Goal: Contribute content: Contribute content

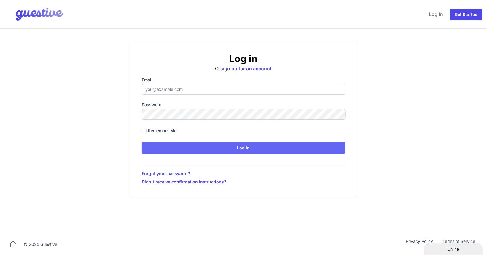
type input "[PERSON_NAME][EMAIL_ADDRESS][PERSON_NAME][DOMAIN_NAME]"
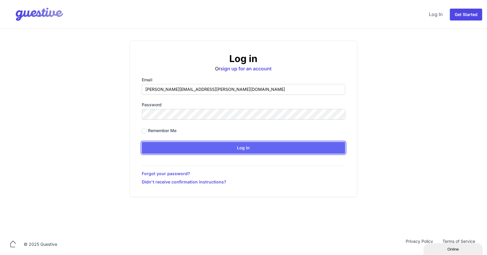
click at [226, 146] on input "Log in" at bounding box center [244, 148] width 204 height 12
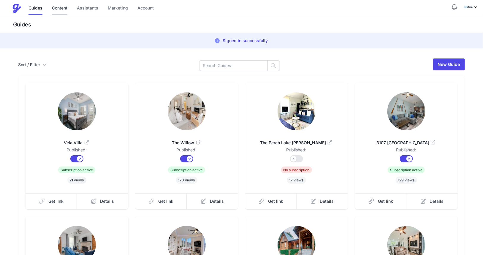
click at [63, 9] on link "Content" at bounding box center [59, 8] width 15 height 13
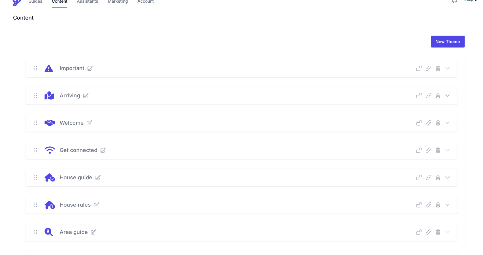
scroll to position [10, 0]
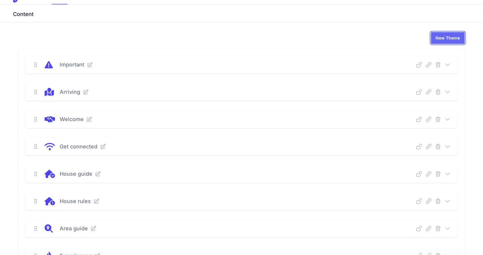
click at [446, 42] on link "New Theme" at bounding box center [448, 38] width 34 height 12
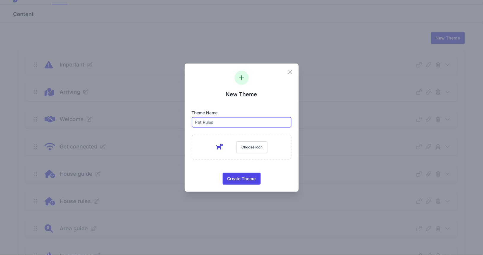
click at [231, 127] on input "text" at bounding box center [242, 122] width 100 height 11
type input "History"
click at [250, 147] on button "Choose Icon" at bounding box center [251, 147] width 31 height 12
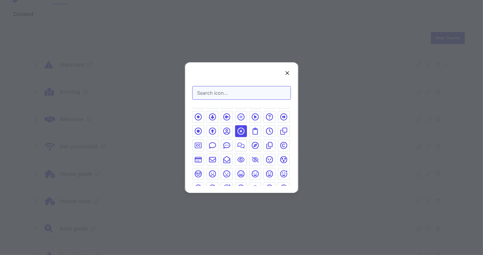
scroll to position [46, 0]
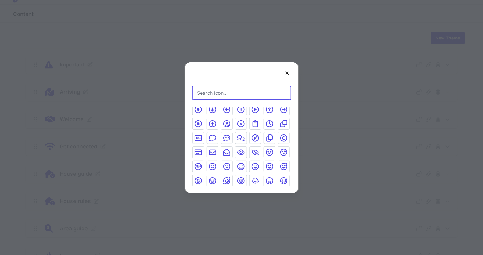
click at [230, 96] on input "Search icon…" at bounding box center [241, 93] width 99 height 14
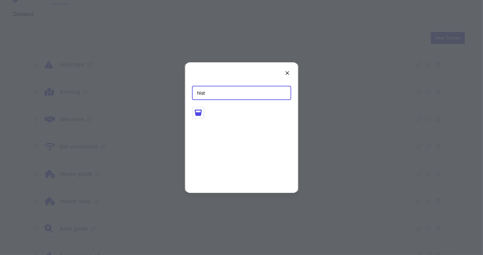
scroll to position [0, 0]
type input "h"
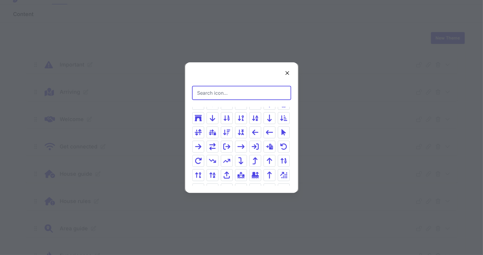
scroll to position [393, 0]
click at [196, 115] on icon at bounding box center [198, 118] width 7 height 6
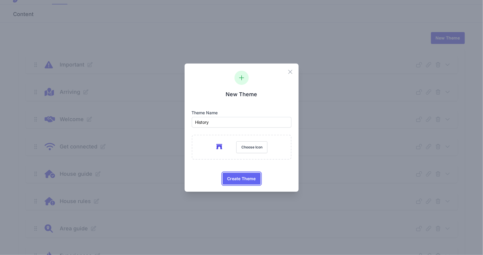
click at [247, 177] on span "Create Theme" at bounding box center [241, 179] width 28 height 12
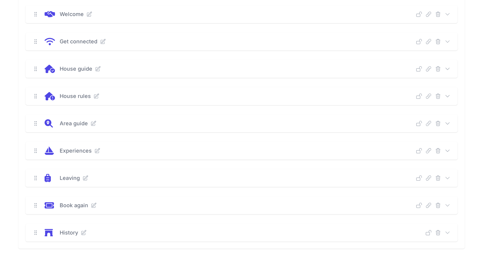
scroll to position [120, 0]
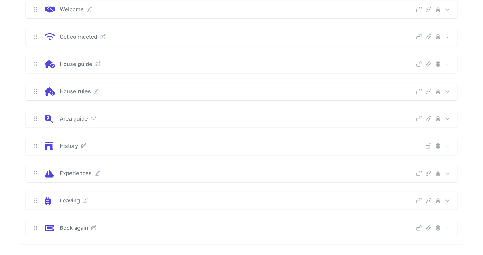
click at [83, 147] on icon at bounding box center [84, 146] width 6 height 6
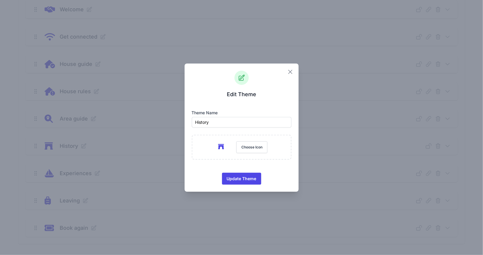
click at [287, 73] on icon "button" at bounding box center [290, 71] width 7 height 7
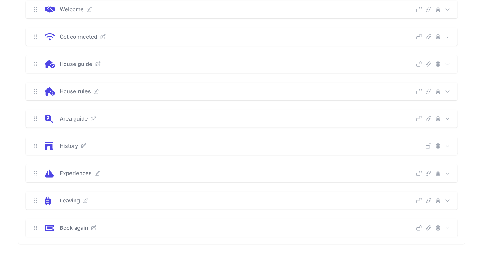
click at [448, 145] on icon at bounding box center [447, 146] width 6 height 6
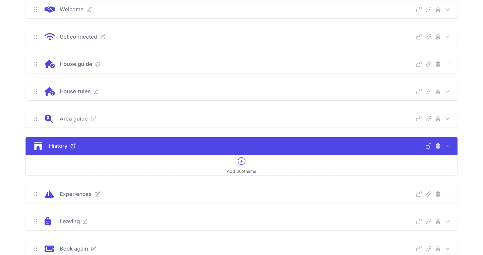
click at [245, 161] on icon at bounding box center [241, 161] width 7 height 7
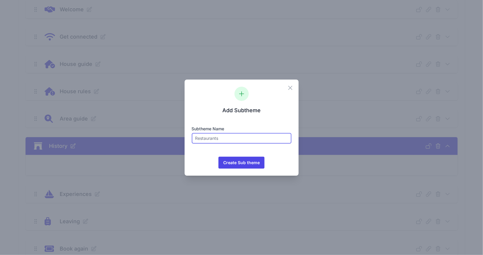
click at [209, 137] on input "text" at bounding box center [242, 138] width 100 height 11
type input "History"
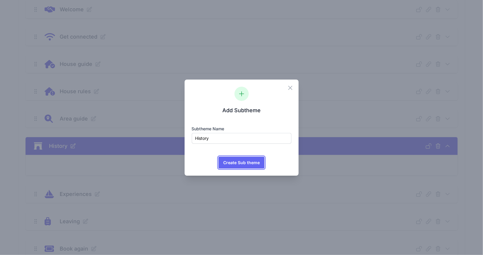
click at [237, 162] on span "Create Sub theme" at bounding box center [241, 163] width 36 height 12
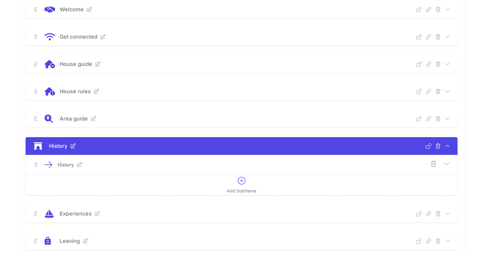
click at [80, 163] on icon at bounding box center [80, 165] width 6 height 6
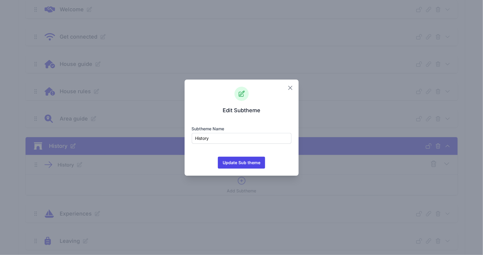
click at [289, 88] on icon "button" at bounding box center [290, 87] width 7 height 7
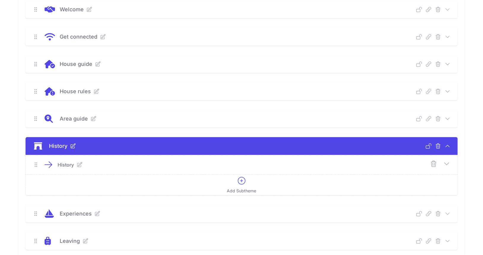
click at [447, 161] on icon at bounding box center [446, 163] width 7 height 7
click at [243, 179] on icon at bounding box center [241, 180] width 9 height 9
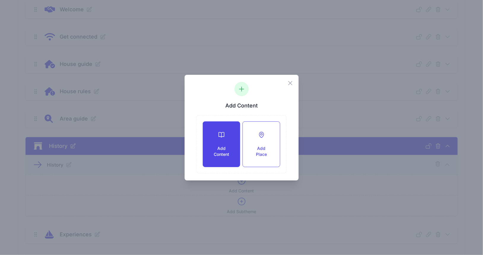
click at [219, 144] on div "Add Content" at bounding box center [221, 144] width 37 height 45
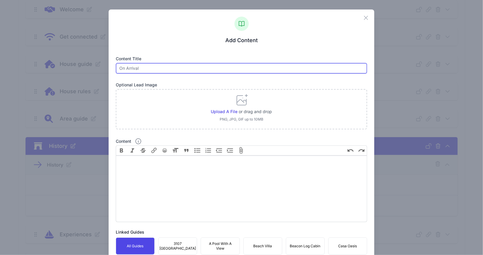
click at [139, 67] on input "text" at bounding box center [241, 68] width 251 height 11
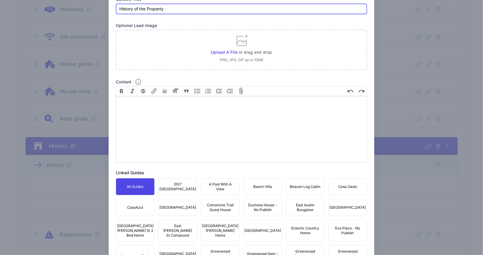
scroll to position [60, 0]
type input "History of the Property"
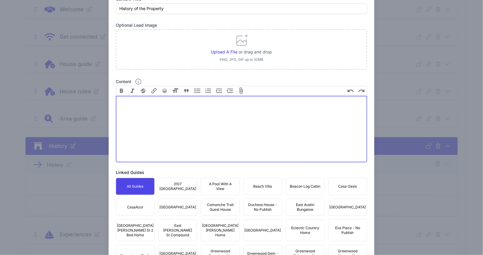
click at [178, 107] on trix-editor "Content" at bounding box center [241, 129] width 251 height 66
paste trix-editor "<div>Welcome to our historic 105 East Loft! This building was originally constr…"
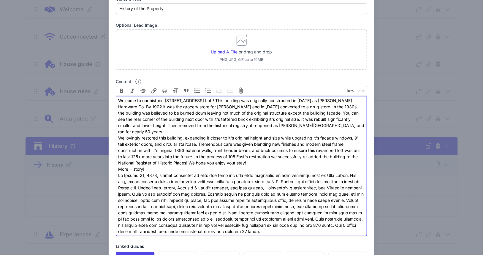
scroll to position [283, 0]
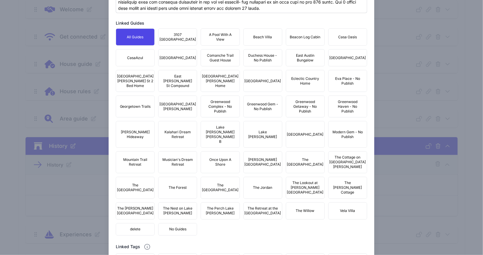
click at [139, 123] on button "Hutto Hideaway" at bounding box center [135, 134] width 39 height 27
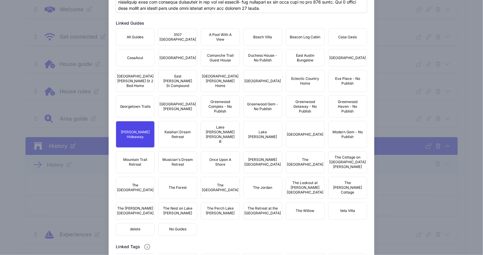
scroll to position [60, 0]
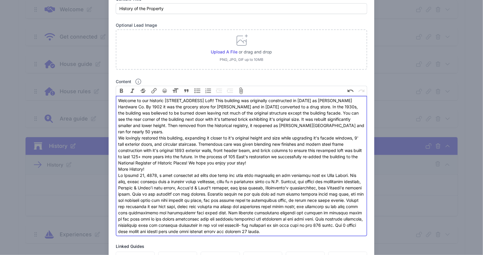
click at [269, 127] on div "Welcome to our historic 105 East Loft! This building was originally constructed…" at bounding box center [241, 115] width 246 height 37
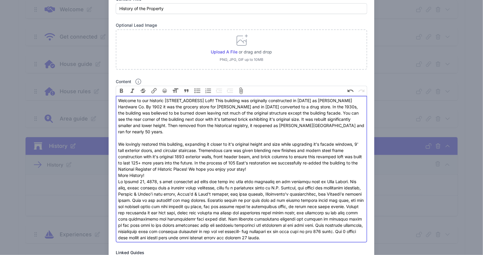
click at [266, 172] on div "More History!" at bounding box center [241, 175] width 246 height 6
click at [265, 163] on div "We lovingly restored this building, expanding it closer to it's original height…" at bounding box center [241, 156] width 246 height 31
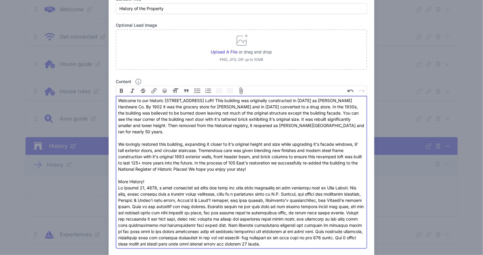
click at [189, 178] on div "More History!" at bounding box center [241, 181] width 246 height 6
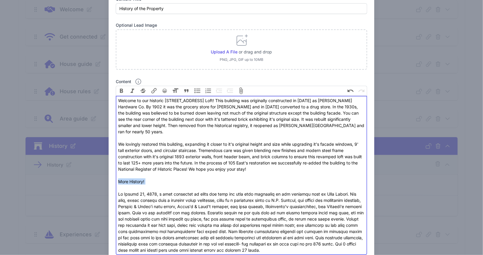
drag, startPoint x: 149, startPoint y: 176, endPoint x: 110, endPoint y: 180, distance: 39.7
click at [119, 178] on div "More History!" at bounding box center [241, 184] width 246 height 12
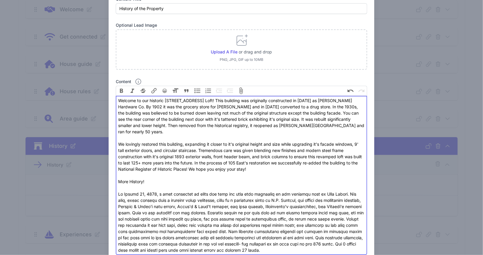
type trix-editor "<div>Welcome to our historic 105 East Loft! This building was originally constr…"
click at [168, 178] on div "More History!" at bounding box center [241, 184] width 246 height 12
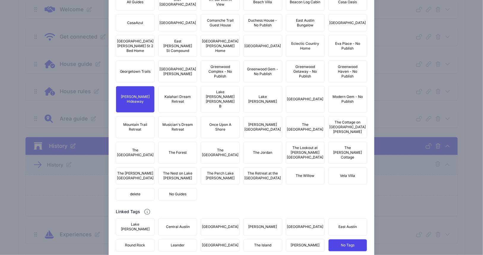
scroll to position [360, 0]
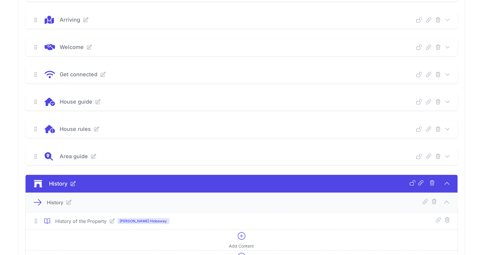
scroll to position [88, 0]
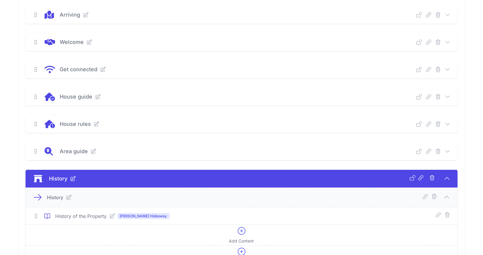
click at [447, 97] on icon at bounding box center [447, 97] width 6 height 6
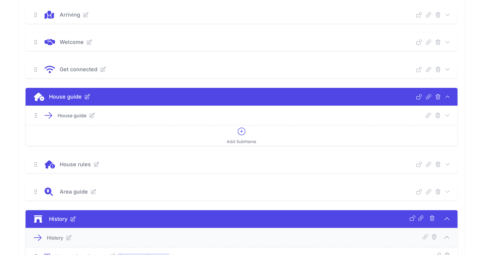
click at [446, 115] on icon at bounding box center [447, 115] width 6 height 6
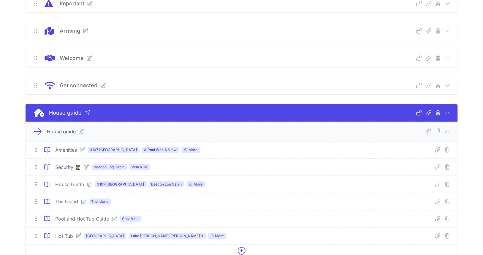
scroll to position [60, 0]
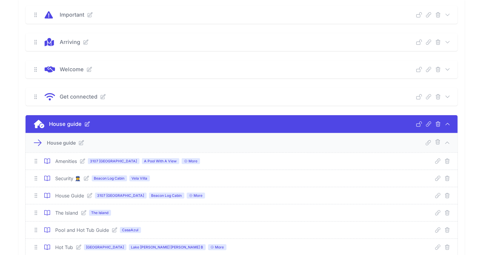
click at [88, 196] on icon at bounding box center [89, 195] width 5 height 5
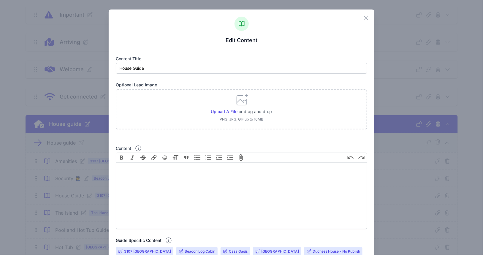
scroll to position [223, 0]
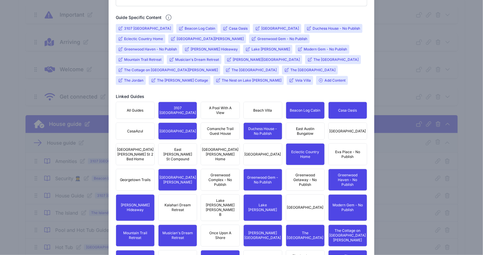
click at [386, 34] on div "Close Edit Content Content title House Guide Optional Lead Image Upload a file …" at bounding box center [241, 98] width 483 height 642
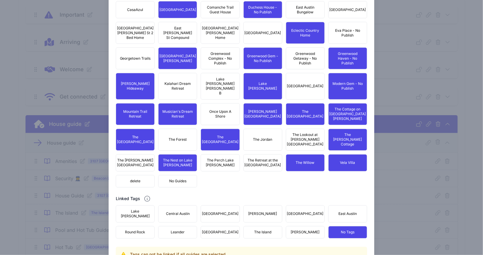
scroll to position [350, 0]
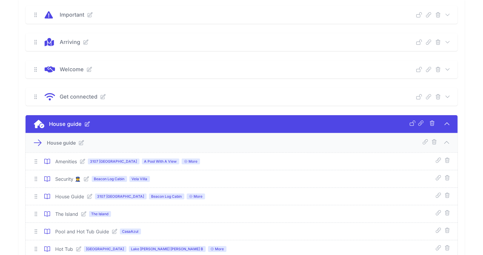
scroll to position [283, 0]
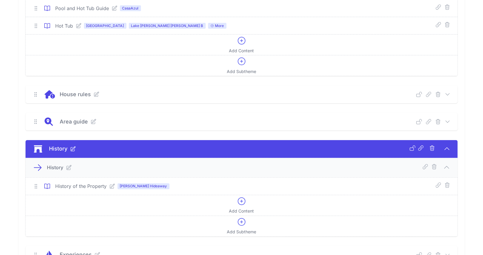
click at [446, 122] on icon at bounding box center [447, 122] width 6 height 6
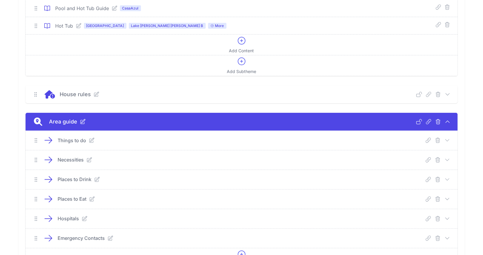
click at [449, 179] on icon at bounding box center [447, 180] width 6 height 6
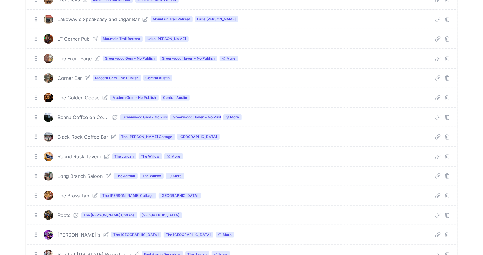
scroll to position [1176, 0]
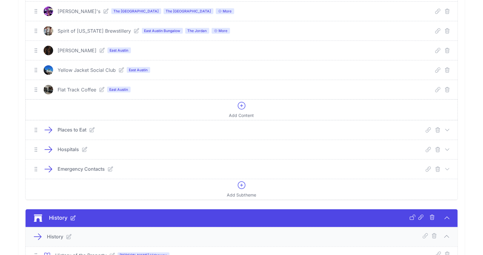
click at [243, 101] on icon at bounding box center [241, 105] width 9 height 9
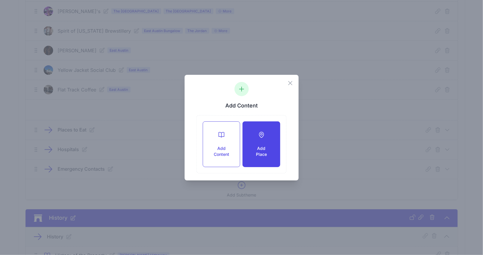
click at [269, 145] on h3 "Add Place" at bounding box center [261, 151] width 18 height 12
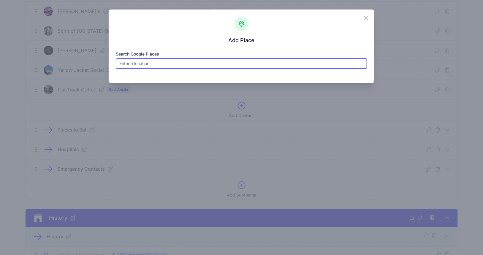
click at [183, 65] on input "Search Google Places" at bounding box center [241, 63] width 251 height 11
paste input "Frosties frozen daiquiris"
type input "Frosties frozen daiquiris"
click button "😀" at bounding box center [0, 0] width 0 height 0
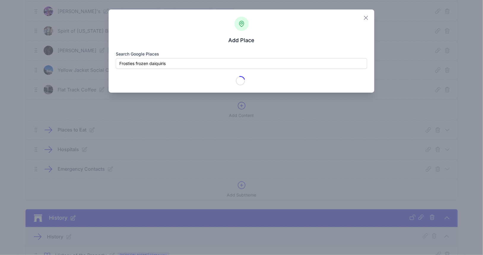
click at [366, 18] on icon "button" at bounding box center [365, 17] width 7 height 7
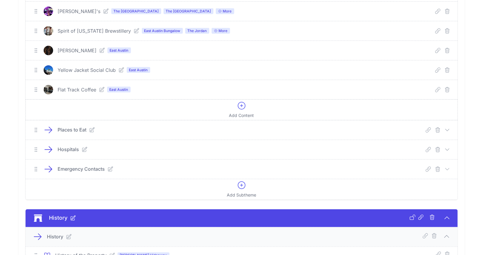
click at [241, 102] on icon at bounding box center [241, 105] width 7 height 7
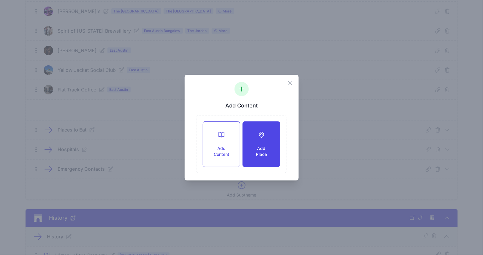
click at [268, 139] on div "Add Place" at bounding box center [261, 144] width 37 height 45
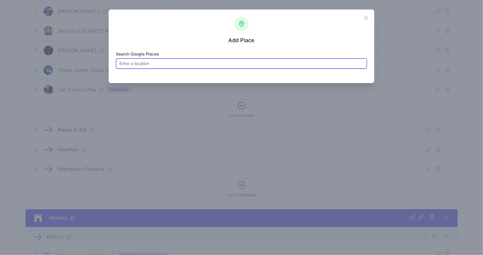
click at [175, 63] on input "Search Google Places" at bounding box center [241, 63] width 251 height 11
type input "f"
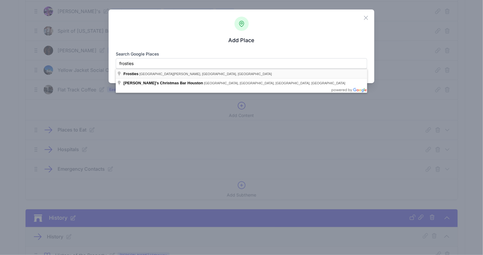
type input "Frosties, East Street, Hutto, TX, USA"
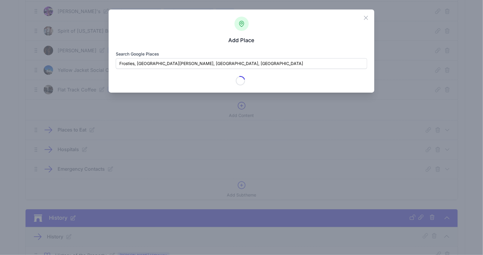
type input "Frosties"
checkbox input "true"
type input "117 East St"
type input "[PERSON_NAME]"
type input "[GEOGRAPHIC_DATA]"
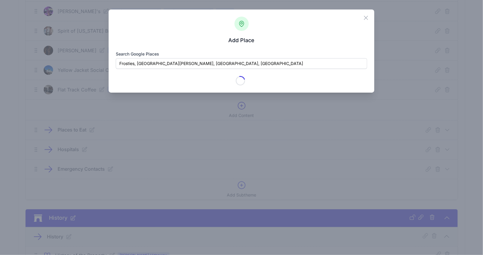
type input "78634-4323"
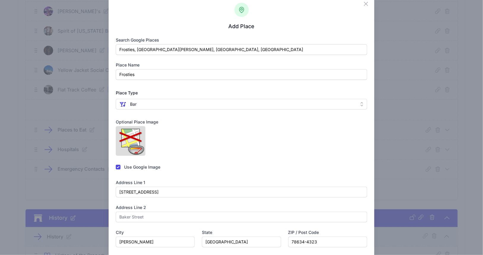
scroll to position [0, 0]
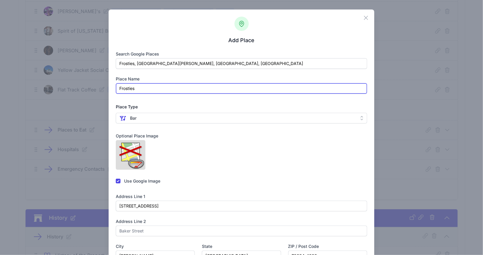
click at [138, 90] on input "Frosties" at bounding box center [241, 88] width 251 height 11
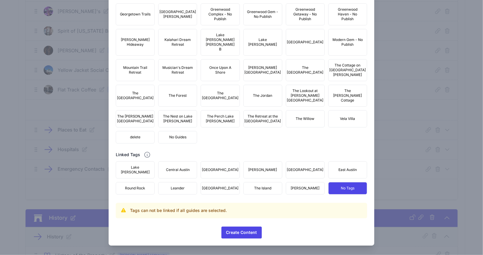
scroll to position [531, 0]
type input "Frosties Frozen Daiquiris"
click at [296, 189] on button "[PERSON_NAME]" at bounding box center [305, 188] width 39 height 12
click at [301, 188] on span "[PERSON_NAME]" at bounding box center [305, 188] width 29 height 5
click at [301, 189] on span "[PERSON_NAME]" at bounding box center [305, 188] width 29 height 5
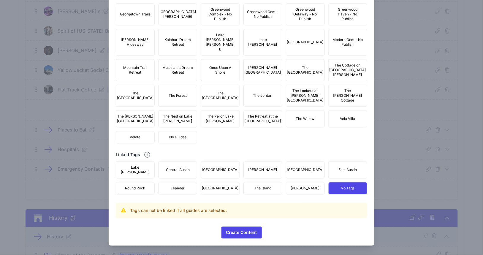
click at [303, 172] on span "[GEOGRAPHIC_DATA]" at bounding box center [305, 169] width 36 height 5
click at [299, 189] on span "[PERSON_NAME]" at bounding box center [305, 188] width 29 height 5
click at [186, 143] on button "No Guides" at bounding box center [177, 137] width 39 height 12
click at [300, 186] on span "[PERSON_NAME]" at bounding box center [305, 188] width 29 height 5
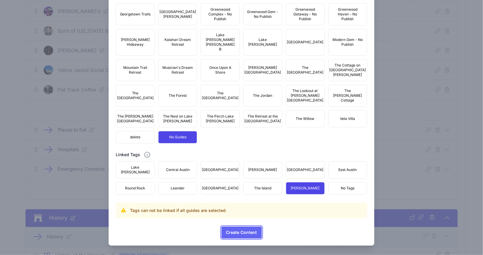
click at [242, 230] on span "Create Content" at bounding box center [241, 232] width 31 height 12
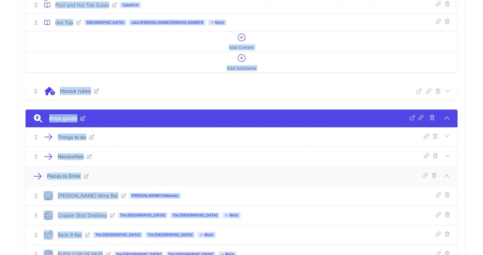
scroll to position [276, 0]
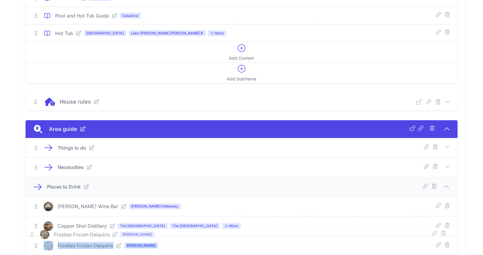
drag, startPoint x: 36, startPoint y: 100, endPoint x: 32, endPoint y: 236, distance: 136.0
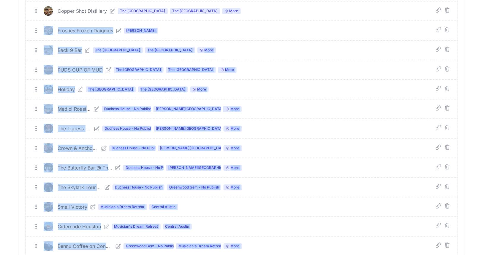
scroll to position [499, 0]
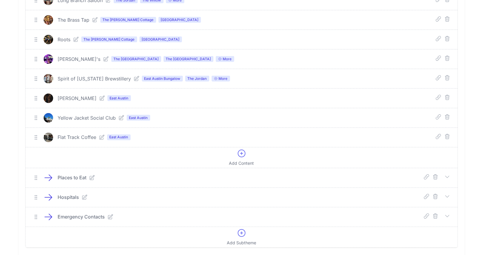
scroll to position [1169, 0]
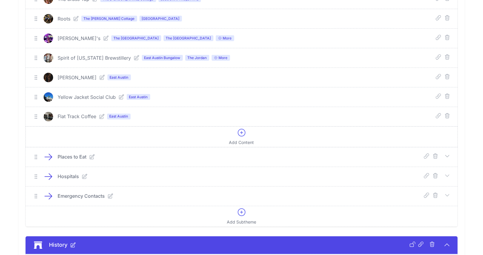
click at [241, 128] on icon at bounding box center [241, 132] width 9 height 9
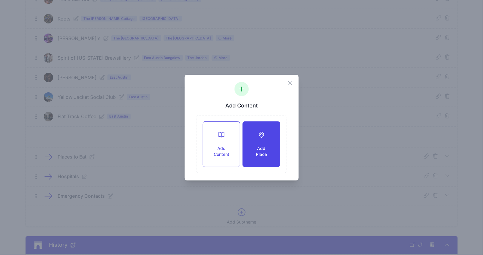
click at [257, 144] on div "Add Place" at bounding box center [261, 144] width 37 height 45
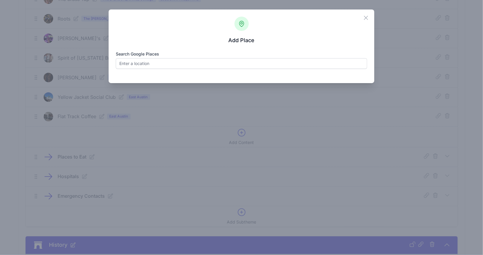
click at [214, 57] on label "Search Google Places" at bounding box center [241, 54] width 251 height 6
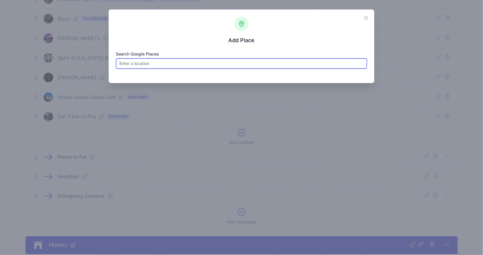
click at [214, 58] on input "Search Google Places" at bounding box center [241, 63] width 251 height 11
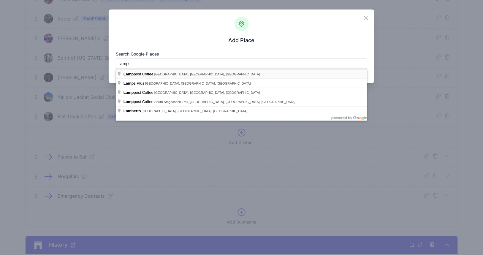
type input "Lamppost Coffee, East Main Street, Round Rock, TX, USA"
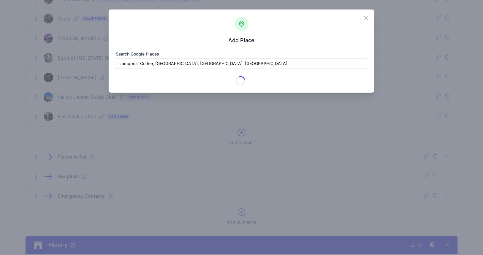
type input "Lamppost Coffee"
checkbox input "true"
type input "201 E Main St"
type input "Round Rock Original Plat"
type input "Round Rock"
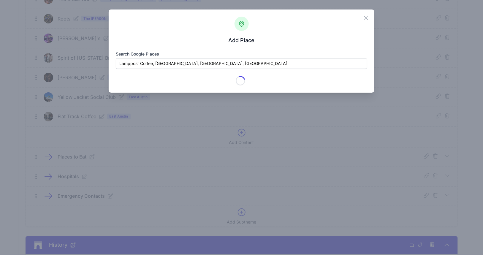
type input "[GEOGRAPHIC_DATA]"
type input "78664-5244"
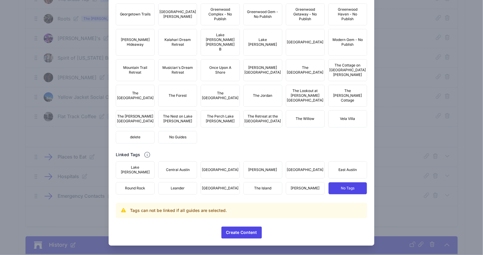
scroll to position [513, 0]
click at [177, 139] on span "No Guides" at bounding box center [177, 137] width 17 height 5
click at [299, 187] on span "[PERSON_NAME]" at bounding box center [305, 188] width 29 height 5
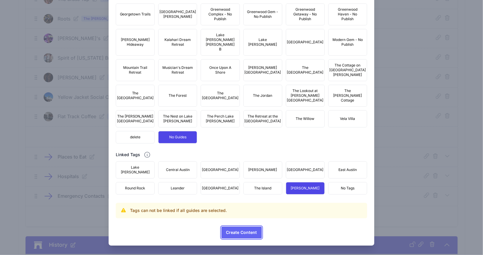
click at [244, 229] on span "Create Content" at bounding box center [241, 232] width 31 height 12
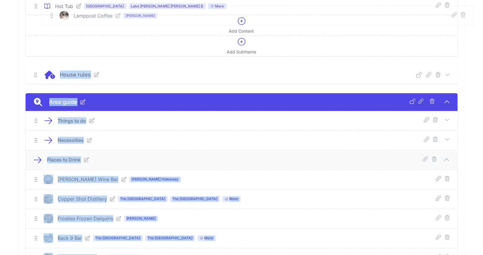
scroll to position [300, 0]
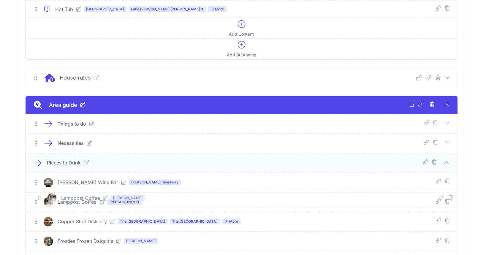
drag, startPoint x: 36, startPoint y: 126, endPoint x: 39, endPoint y: 198, distance: 72.8
click at [121, 181] on icon at bounding box center [123, 182] width 5 height 5
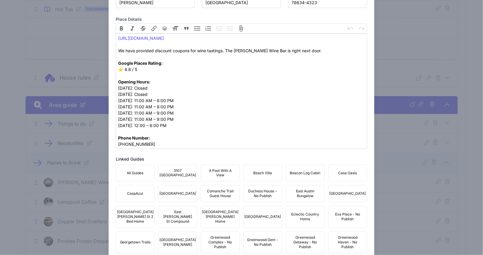
scroll to position [446, 0]
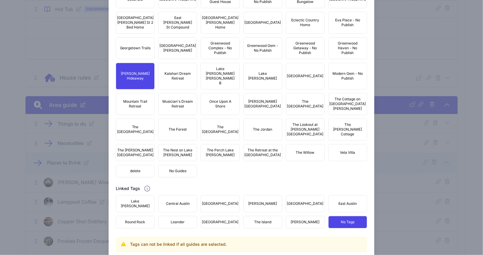
click at [181, 169] on span "No Guides" at bounding box center [177, 171] width 17 height 5
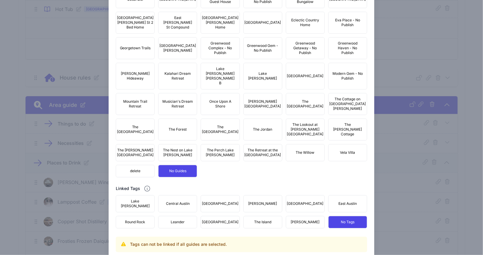
click at [298, 216] on button "[PERSON_NAME]" at bounding box center [305, 222] width 39 height 12
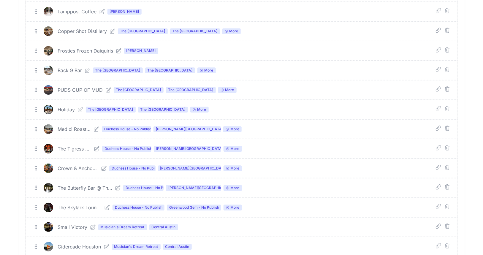
scroll to position [300, 0]
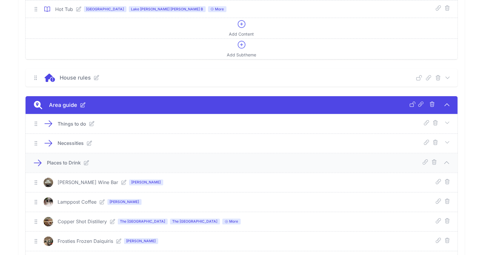
click at [447, 161] on icon at bounding box center [446, 162] width 4 height 2
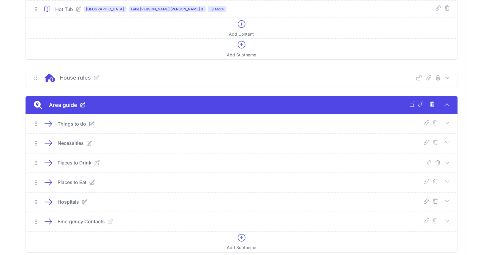
click at [447, 179] on icon at bounding box center [447, 182] width 6 height 6
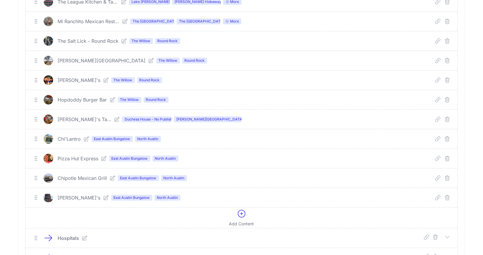
scroll to position [1576, 0]
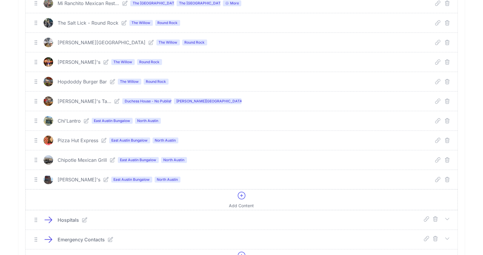
click at [242, 192] on icon at bounding box center [241, 195] width 7 height 7
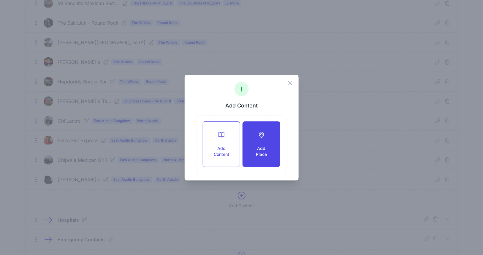
click at [258, 141] on div "Add Place" at bounding box center [261, 144] width 37 height 45
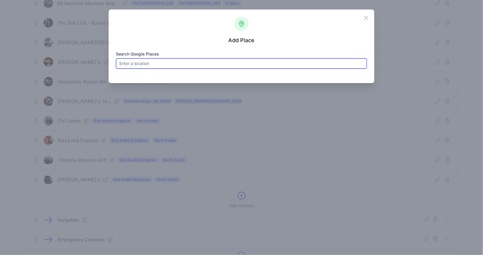
click at [179, 67] on input "Search Google Places" at bounding box center [241, 63] width 251 height 11
paste input "Hall of Fame Diner"
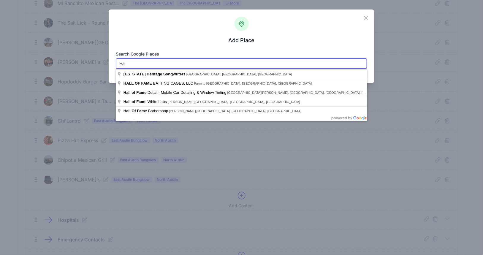
type input "H"
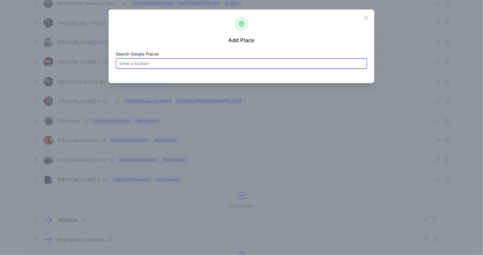
paste input "The Downtown Hall of Fame"
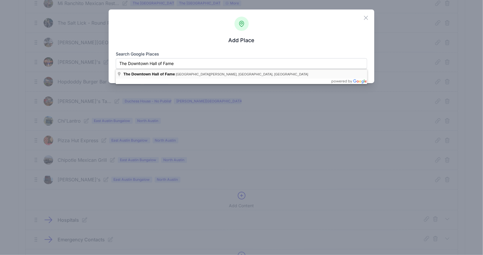
type input "The Downtown Hall of Fame, East Street, Hutto, TX, USA"
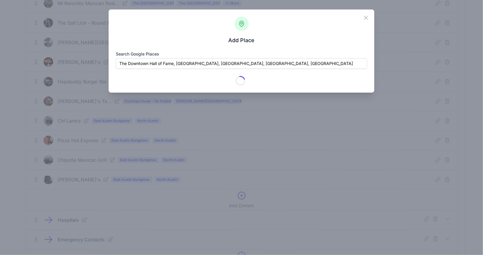
type input "The Downtown Hall of Fame"
checkbox input "true"
type input "205 East St"
type input "[PERSON_NAME]"
type input "[GEOGRAPHIC_DATA]"
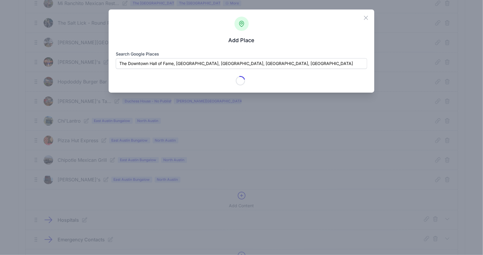
type input "78634"
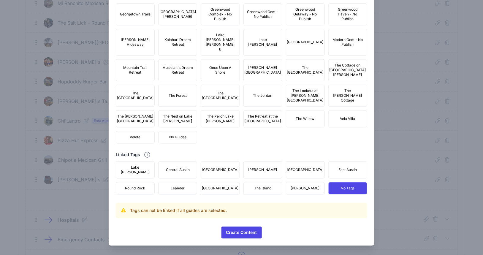
scroll to position [531, 0]
click at [184, 139] on span "No Guides" at bounding box center [177, 137] width 17 height 5
click at [309, 187] on button "[PERSON_NAME]" at bounding box center [305, 188] width 39 height 12
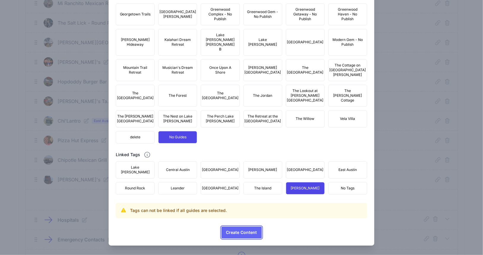
click at [232, 233] on span "Create Content" at bounding box center [241, 232] width 31 height 12
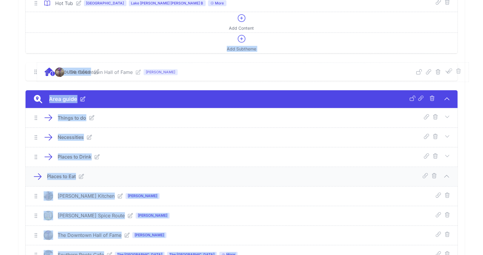
scroll to position [309, 0]
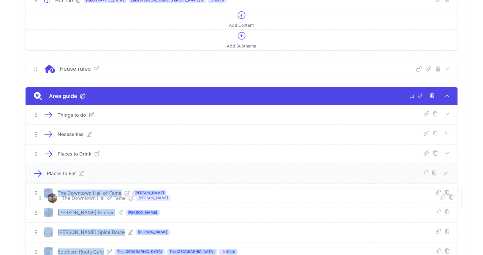
drag, startPoint x: 36, startPoint y: 183, endPoint x: 40, endPoint y: 198, distance: 15.3
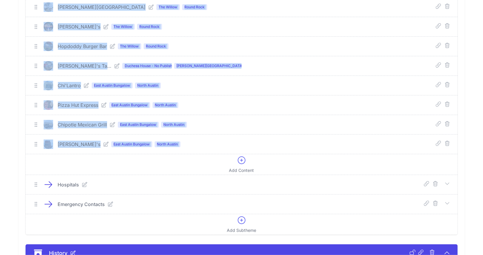
scroll to position [1648, 0]
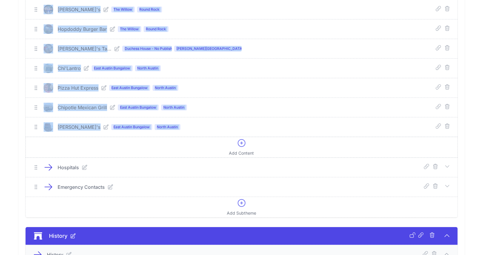
click at [242, 139] on icon at bounding box center [241, 142] width 7 height 7
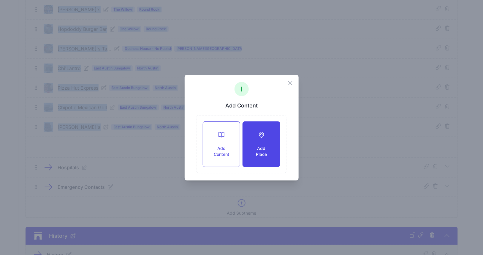
click at [262, 138] on icon at bounding box center [261, 134] width 7 height 7
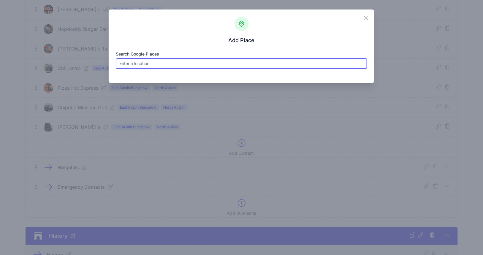
click at [188, 62] on input "Search Google Places" at bounding box center [241, 63] width 251 height 11
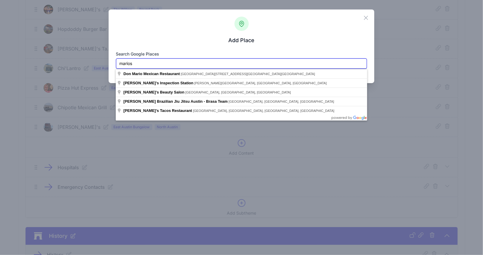
drag, startPoint x: 128, startPoint y: 62, endPoint x: 109, endPoint y: 61, distance: 19.3
click at [109, 61] on div "Close Add Place Search Google Places marios Loading... Place name Place Type  …" at bounding box center [242, 46] width 266 height 74
paste input "Mario's Mexican Restaurant"
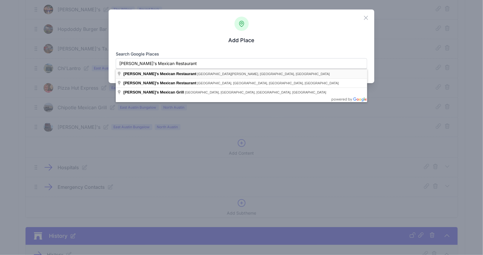
type input "Mario's Mexican Restaurant, East Street, Hutto, TX, USA"
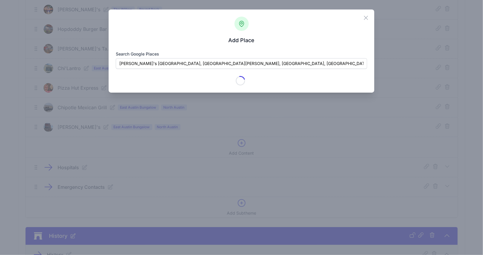
type input "Mario's Mexican Restaurant"
checkbox input "true"
type input "209 East St"
type input "[PERSON_NAME]"
type input "[GEOGRAPHIC_DATA]"
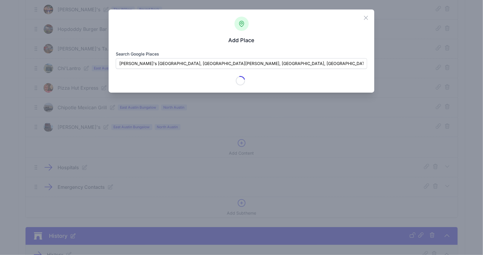
type input "78634-4540"
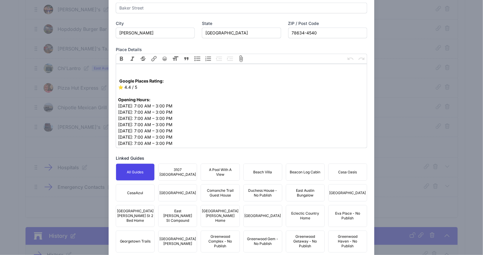
scroll to position [446, 0]
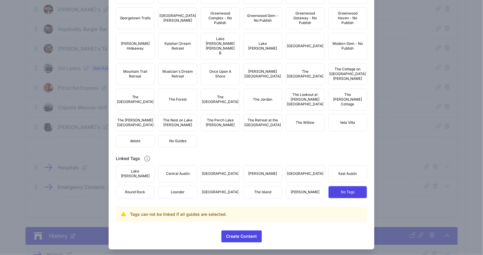
click at [189, 147] on button "No Guides" at bounding box center [177, 141] width 39 height 12
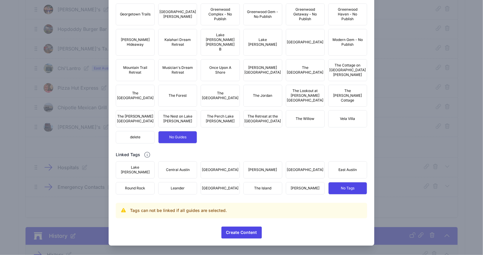
click at [294, 190] on button "[PERSON_NAME]" at bounding box center [305, 188] width 39 height 12
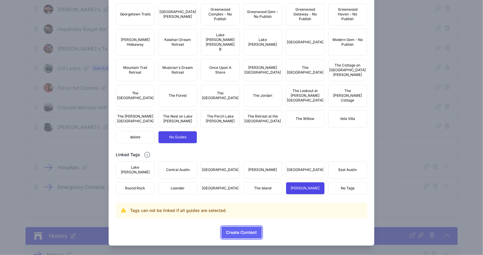
click at [245, 233] on span "Create Content" at bounding box center [241, 232] width 31 height 12
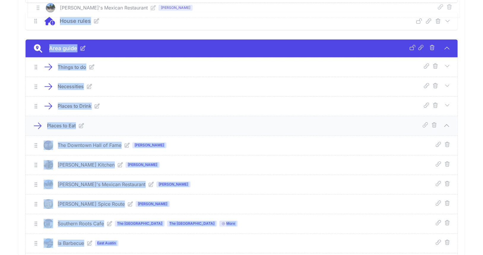
scroll to position [352, 0]
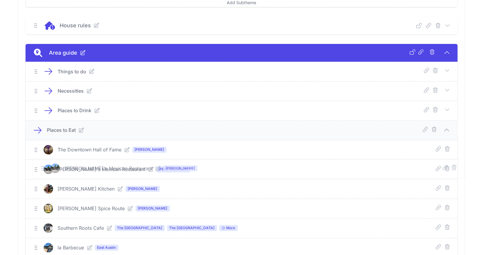
drag, startPoint x: 36, startPoint y: 131, endPoint x: 43, endPoint y: 169, distance: 38.6
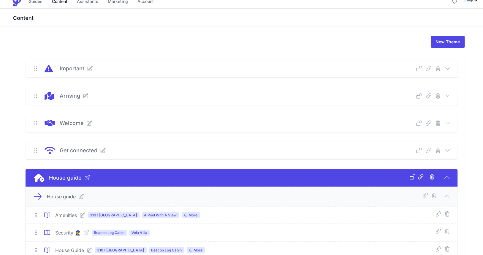
scroll to position [0, 0]
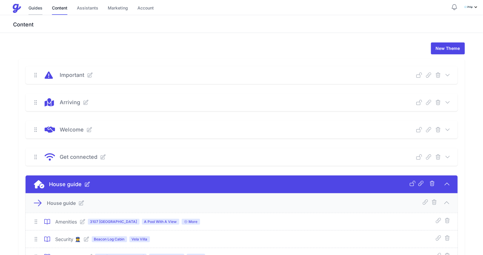
click at [37, 6] on link "Guides" at bounding box center [35, 8] width 14 height 13
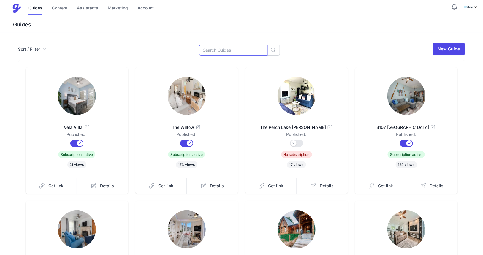
click at [220, 52] on input at bounding box center [233, 50] width 69 height 11
type input "grand"
click at [267, 49] on button "button" at bounding box center [273, 50] width 12 height 11
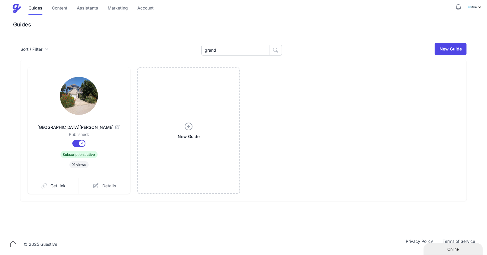
click at [104, 185] on span "Details" at bounding box center [109, 186] width 14 height 6
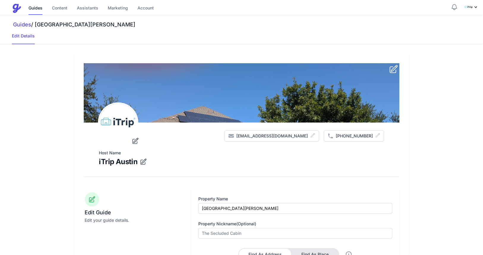
scroll to position [428, 0]
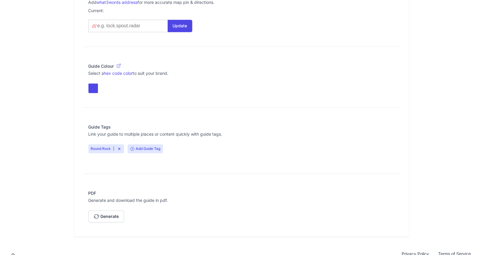
click at [132, 147] on icon at bounding box center [132, 149] width 5 height 5
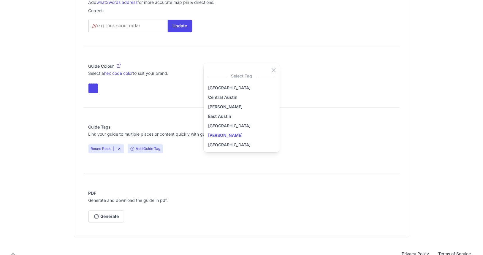
click at [214, 134] on link "[PERSON_NAME]" at bounding box center [241, 135] width 66 height 7
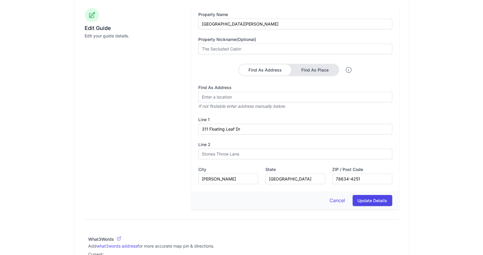
scroll to position [0, 0]
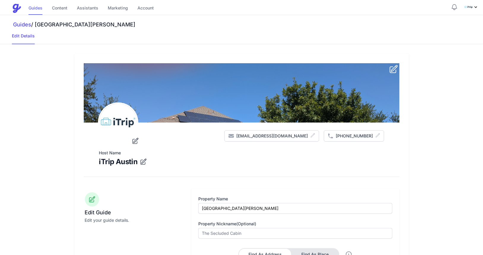
click at [34, 9] on link "Guides" at bounding box center [35, 8] width 14 height 13
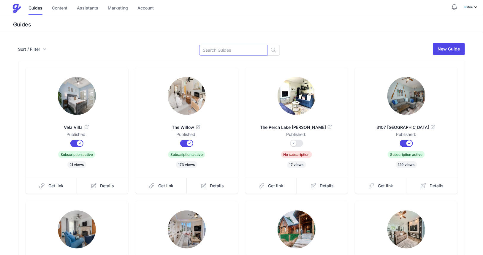
click at [217, 51] on input at bounding box center [233, 50] width 69 height 11
type input "[PERSON_NAME]"
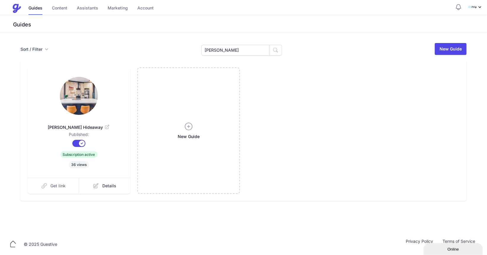
click at [54, 185] on span "Get link" at bounding box center [58, 186] width 15 height 6
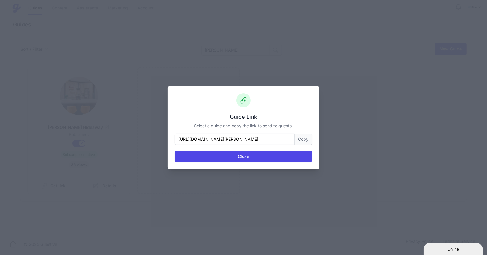
click at [308, 138] on button "Copy" at bounding box center [304, 139] width 18 height 11
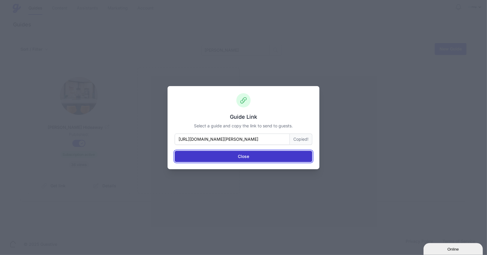
click at [262, 153] on button "Close" at bounding box center [244, 156] width 138 height 11
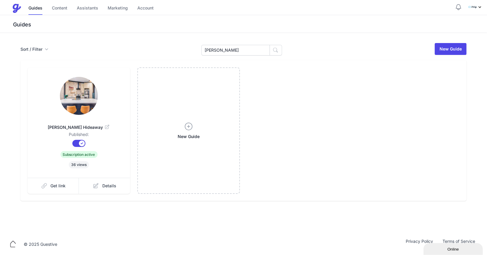
click at [105, 126] on icon at bounding box center [107, 127] width 4 height 4
click at [59, 10] on link "Content" at bounding box center [59, 8] width 15 height 13
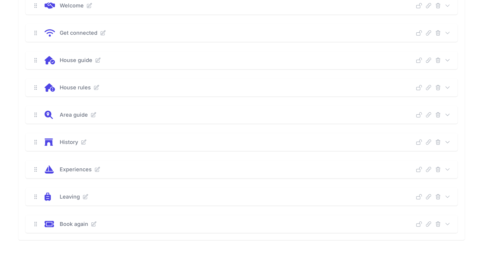
scroll to position [140, 0]
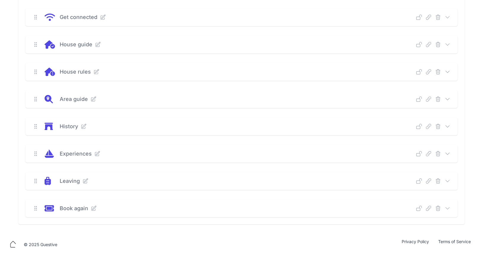
click at [449, 99] on icon at bounding box center [447, 99] width 6 height 6
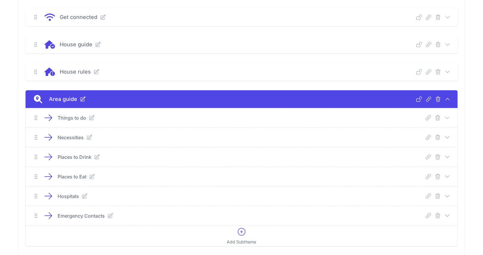
click at [447, 174] on icon at bounding box center [447, 177] width 6 height 6
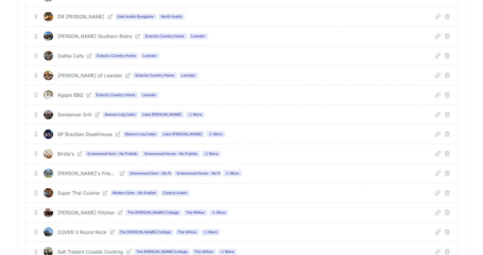
scroll to position [625, 0]
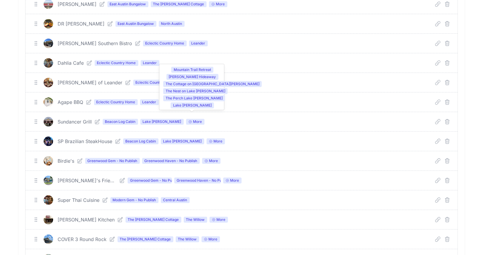
click at [188, 120] on icon at bounding box center [190, 122] width 4 height 4
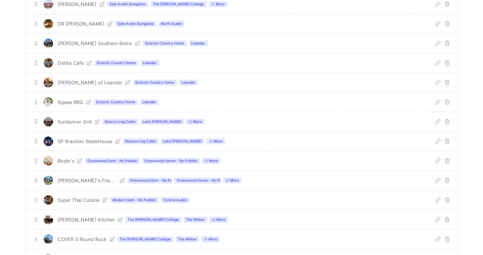
click at [96, 119] on icon at bounding box center [97, 122] width 6 height 6
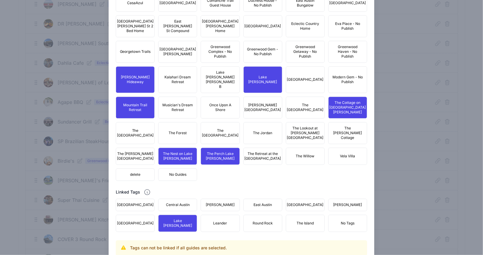
scroll to position [441, 0]
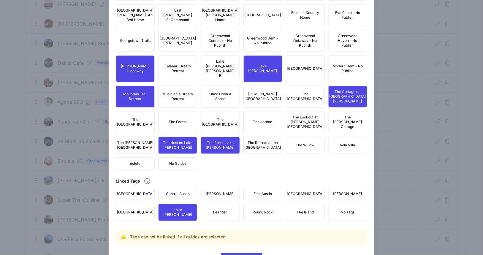
click at [180, 161] on span "No Guides" at bounding box center [177, 163] width 17 height 5
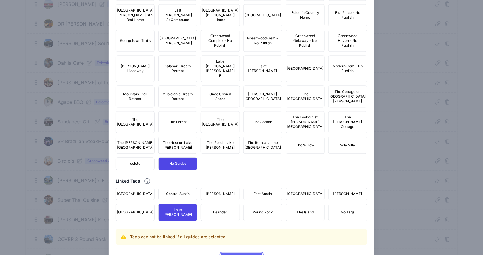
click at [240, 253] on span "Update Content" at bounding box center [242, 259] width 32 height 12
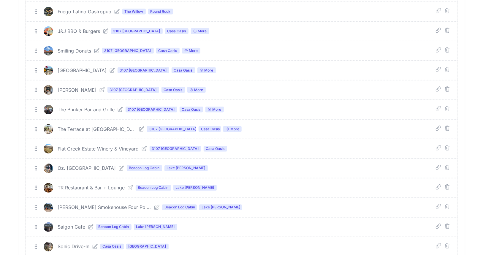
scroll to position [1173, 0]
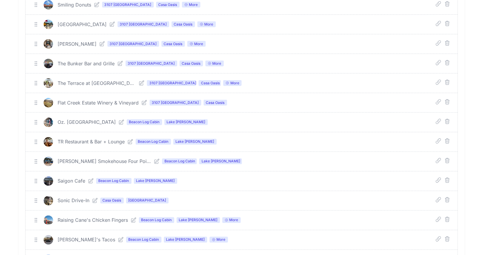
click at [132, 217] on icon at bounding box center [134, 220] width 6 height 6
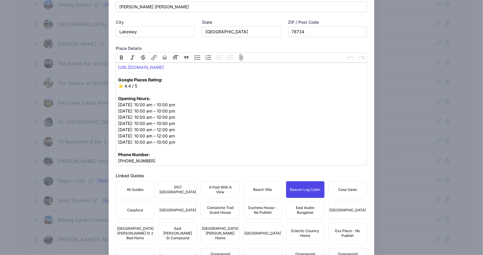
scroll to position [441, 0]
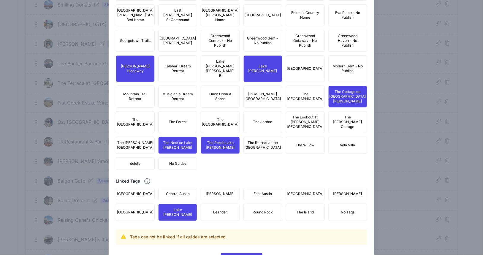
click at [178, 161] on span "No Guides" at bounding box center [177, 163] width 17 height 5
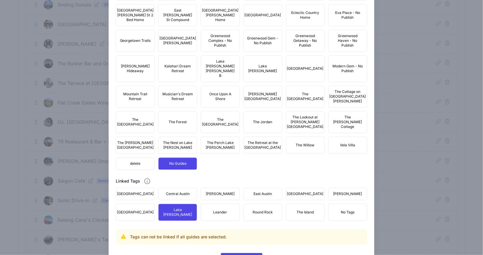
click at [171, 191] on span "Central Austin" at bounding box center [178, 193] width 24 height 5
click at [180, 191] on span "Central Austin" at bounding box center [178, 193] width 24 height 5
click at [239, 253] on span "Update Content" at bounding box center [242, 259] width 32 height 12
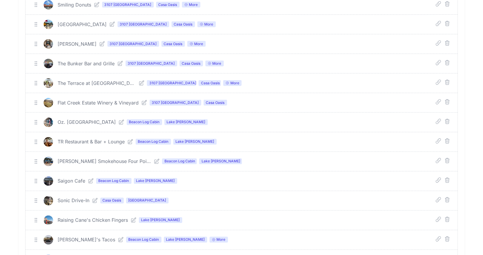
click at [447, 197] on icon "submit" at bounding box center [447, 200] width 6 height 6
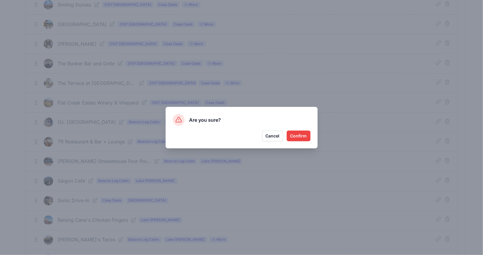
click at [299, 135] on button "Confirm" at bounding box center [299, 136] width 24 height 11
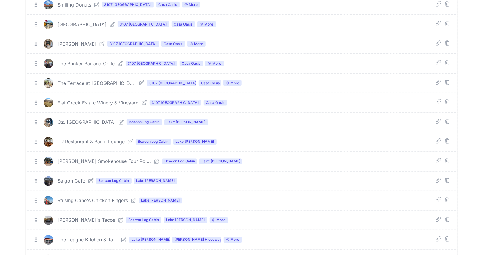
click at [449, 177] on icon "submit" at bounding box center [447, 179] width 4 height 5
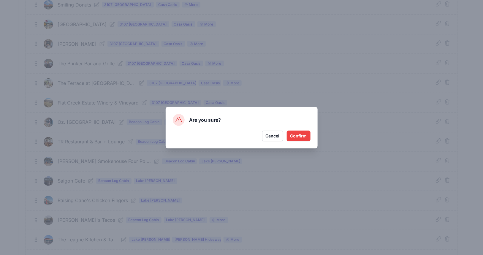
click at [304, 136] on button "Confirm" at bounding box center [299, 136] width 24 height 11
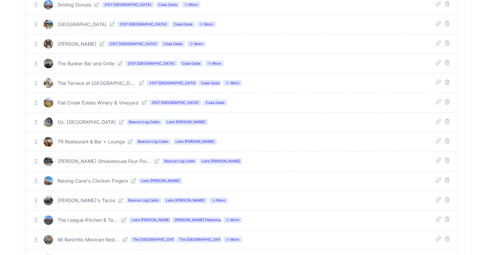
click at [118, 198] on icon at bounding box center [121, 201] width 6 height 6
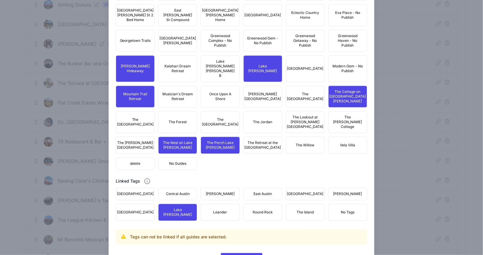
click at [178, 161] on span "No Guides" at bounding box center [177, 163] width 17 height 5
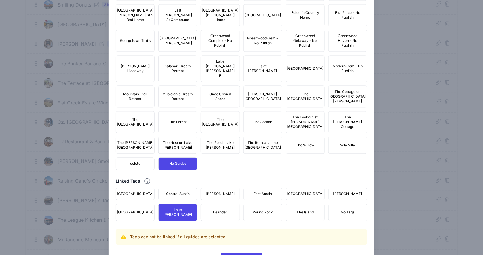
click at [180, 191] on span "Central Austin" at bounding box center [178, 193] width 24 height 5
click at [266, 191] on span "East Austin" at bounding box center [262, 193] width 18 height 5
click at [257, 210] on span "Round Rock" at bounding box center [263, 212] width 20 height 5
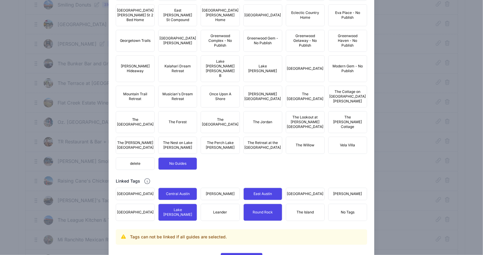
click at [258, 210] on span "Round Rock" at bounding box center [263, 212] width 20 height 5
click at [253, 210] on span "Round Rock" at bounding box center [263, 212] width 20 height 5
click at [236, 253] on span "Update Content" at bounding box center [242, 259] width 32 height 12
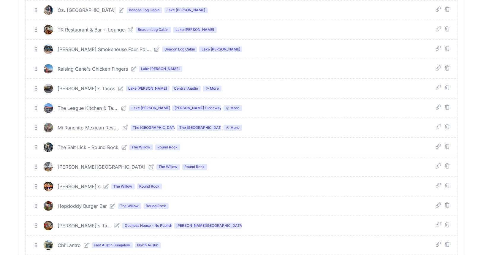
scroll to position [1292, 0]
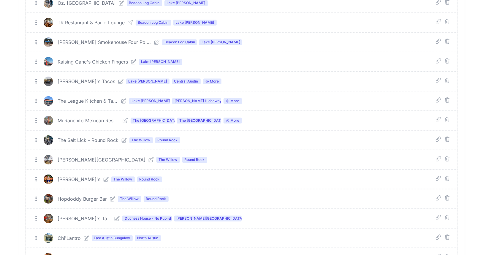
click at [446, 215] on icon "submit" at bounding box center [447, 218] width 6 height 6
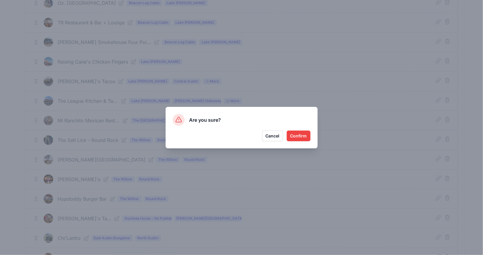
click at [302, 135] on button "Confirm" at bounding box center [299, 136] width 24 height 11
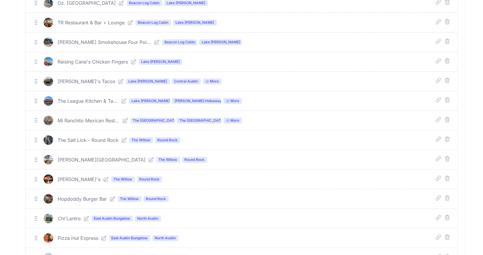
click at [88, 215] on icon at bounding box center [86, 218] width 6 height 6
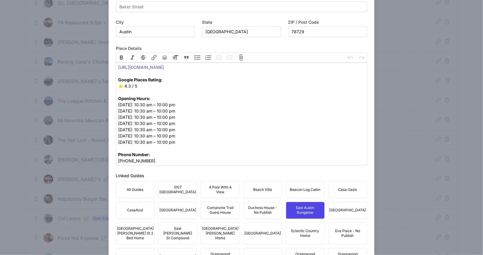
scroll to position [446, 0]
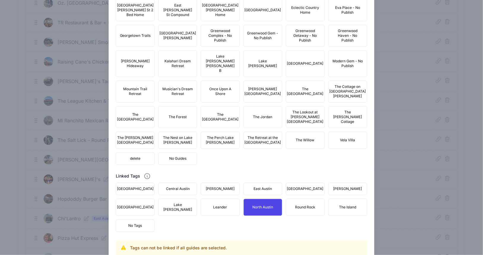
click at [176, 156] on span "No Guides" at bounding box center [177, 158] width 17 height 5
click at [185, 186] on span "Central Austin" at bounding box center [178, 188] width 24 height 5
click at [261, 199] on button "North Austin" at bounding box center [262, 207] width 39 height 17
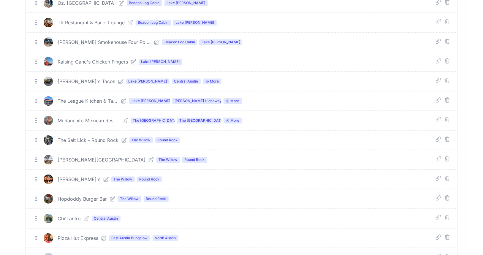
click at [447, 234] on icon "submit" at bounding box center [447, 237] width 6 height 6
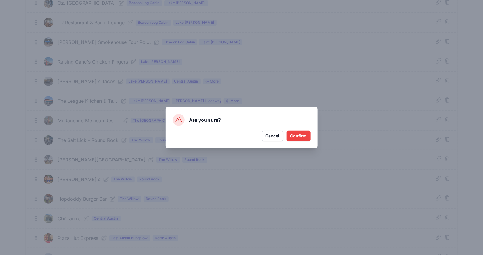
click at [303, 138] on button "Confirm" at bounding box center [299, 136] width 24 height 11
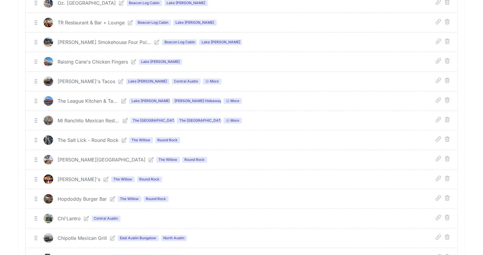
click at [446, 234] on icon "submit" at bounding box center [447, 237] width 6 height 6
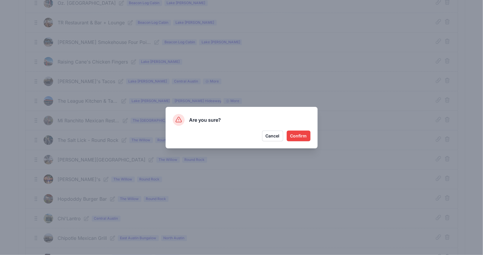
click at [300, 136] on button "Confirm" at bounding box center [299, 136] width 24 height 11
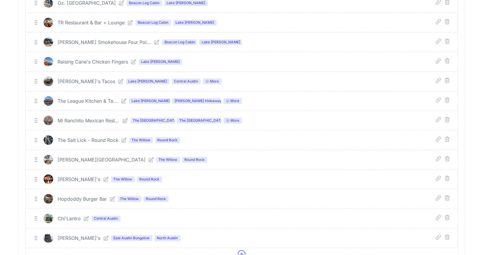
click at [445, 234] on icon "submit" at bounding box center [447, 236] width 4 height 5
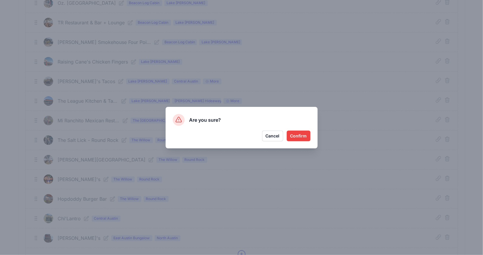
click at [297, 138] on button "Confirm" at bounding box center [299, 136] width 24 height 11
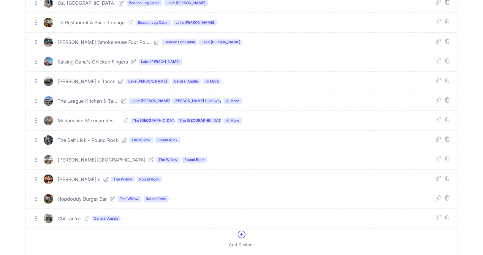
click at [112, 196] on icon at bounding box center [112, 198] width 5 height 5
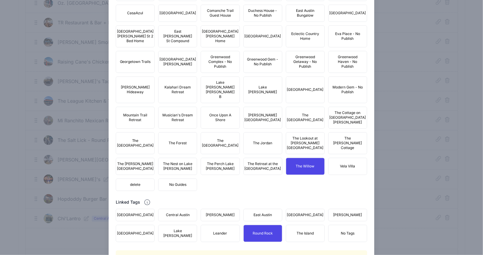
scroll to position [441, 0]
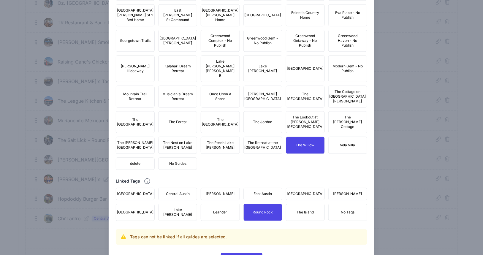
click at [181, 161] on span "No Guides" at bounding box center [177, 163] width 17 height 5
click at [261, 191] on span "East Austin" at bounding box center [262, 193] width 18 height 5
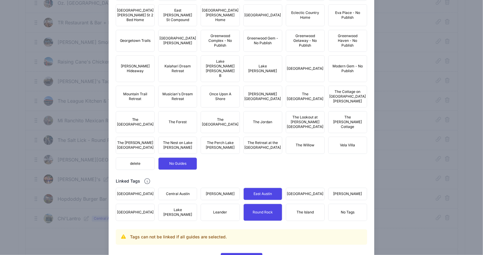
click at [180, 191] on span "Central Austin" at bounding box center [178, 193] width 24 height 5
click at [242, 253] on span "Update Content" at bounding box center [242, 259] width 32 height 12
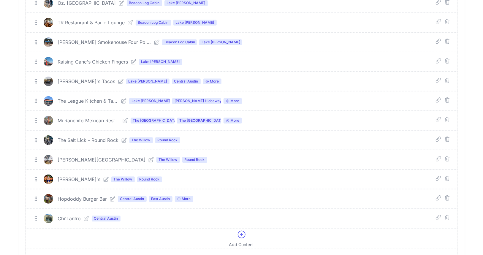
click at [104, 177] on icon at bounding box center [106, 179] width 5 height 5
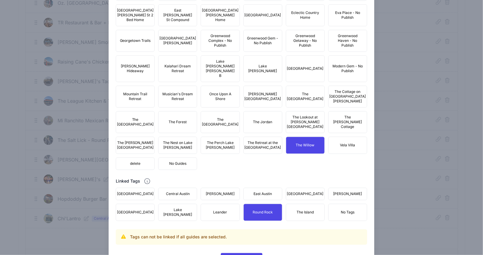
click at [180, 161] on span "No Guides" at bounding box center [177, 163] width 17 height 5
click at [182, 191] on span "Central Austin" at bounding box center [178, 193] width 24 height 5
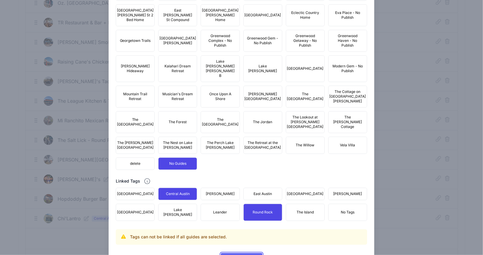
click at [247, 253] on span "Update Content" at bounding box center [242, 259] width 32 height 12
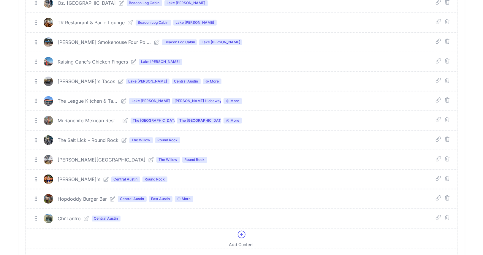
click at [148, 157] on icon at bounding box center [151, 160] width 6 height 6
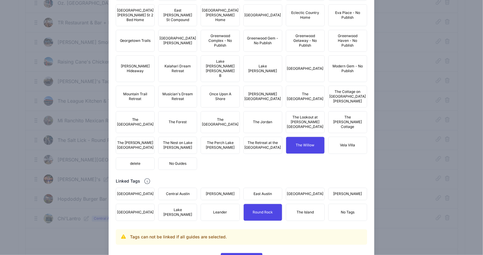
click at [169, 161] on span "No Guides" at bounding box center [177, 163] width 17 height 5
click at [178, 191] on span "Central Austin" at bounding box center [178, 193] width 24 height 5
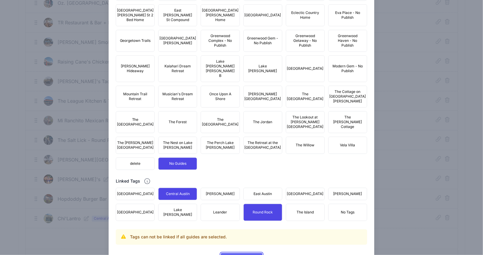
click at [242, 253] on span "Update Content" at bounding box center [242, 259] width 32 height 12
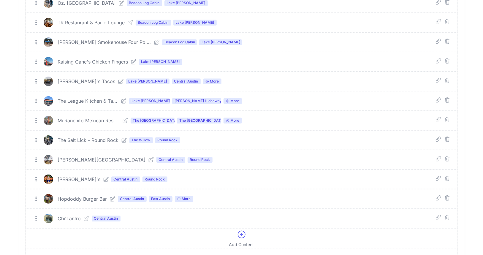
scroll to position [1069, 0]
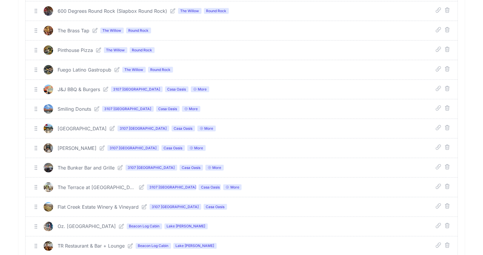
click at [447, 144] on icon "submit" at bounding box center [447, 147] width 6 height 6
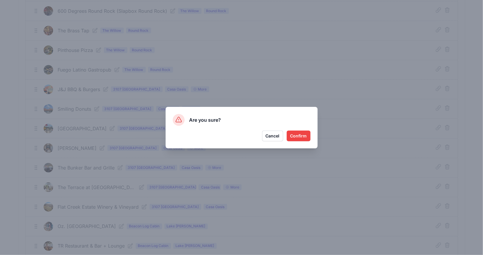
click at [299, 137] on button "Confirm" at bounding box center [299, 136] width 24 height 11
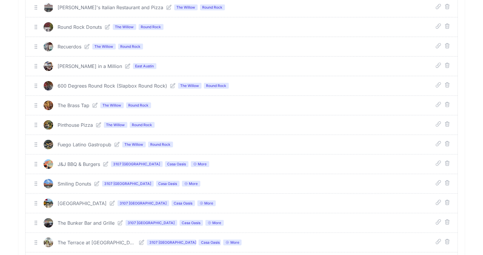
scroll to position [989, 0]
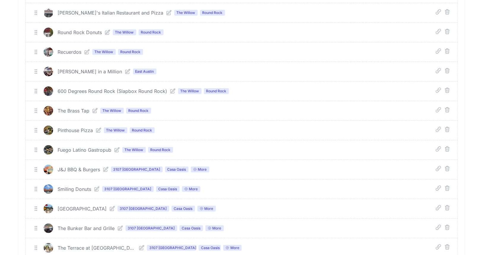
click at [99, 127] on icon at bounding box center [99, 130] width 6 height 6
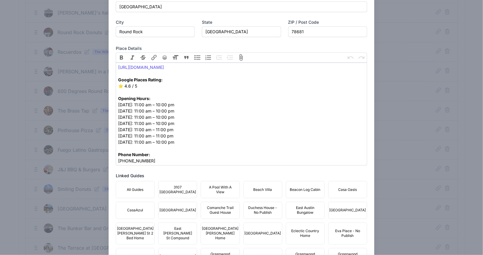
scroll to position [441, 0]
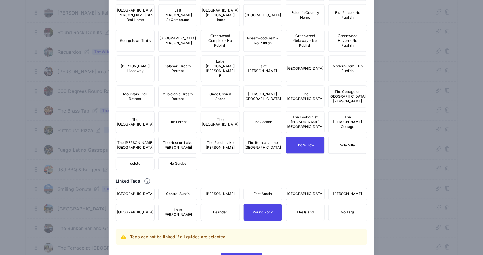
click at [176, 161] on span "No Guides" at bounding box center [177, 163] width 17 height 5
click at [180, 191] on span "Central Austin" at bounding box center [178, 193] width 24 height 5
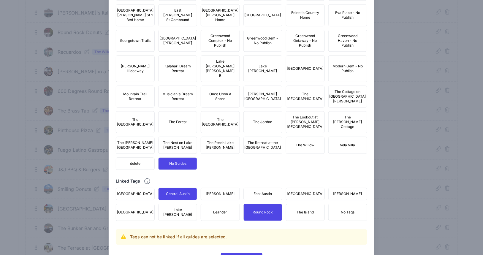
click at [250, 188] on button "East Austin" at bounding box center [262, 194] width 39 height 12
click at [238, 253] on span "Update Content" at bounding box center [242, 259] width 32 height 12
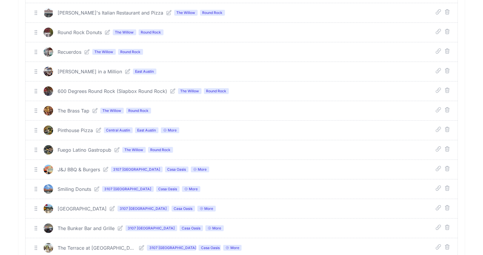
click at [447, 88] on icon "submit" at bounding box center [447, 90] width 4 height 5
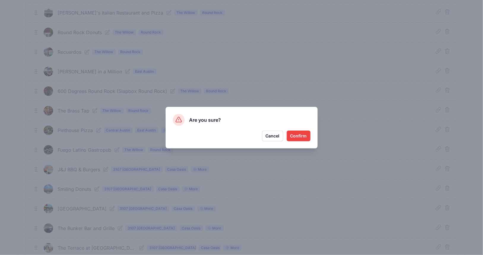
click at [304, 133] on button "Confirm" at bounding box center [299, 136] width 24 height 11
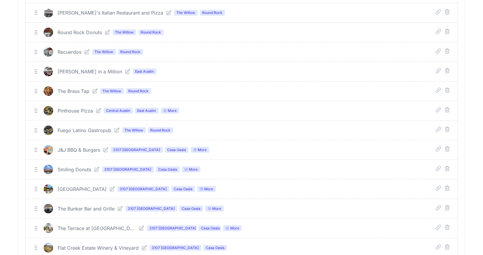
scroll to position [766, 0]
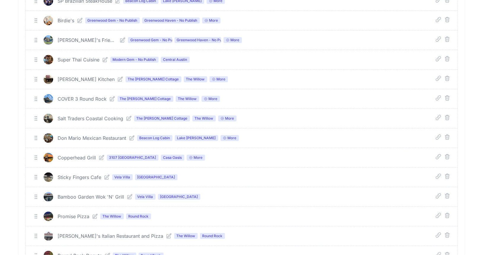
click at [447, 95] on icon "submit" at bounding box center [447, 98] width 6 height 6
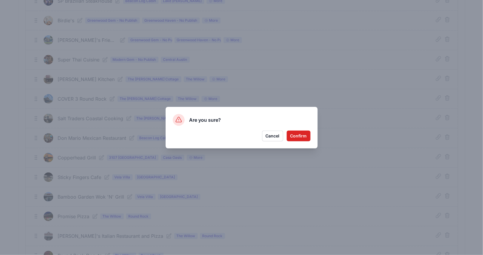
click at [300, 138] on button "Confirm" at bounding box center [299, 136] width 24 height 11
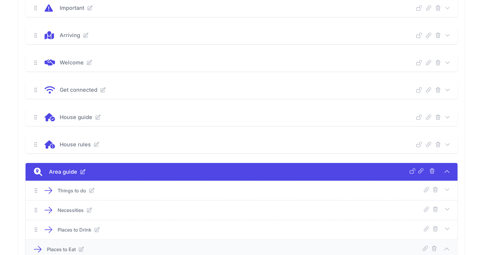
scroll to position [0, 0]
